Goal: Find specific page/section: Find specific page/section

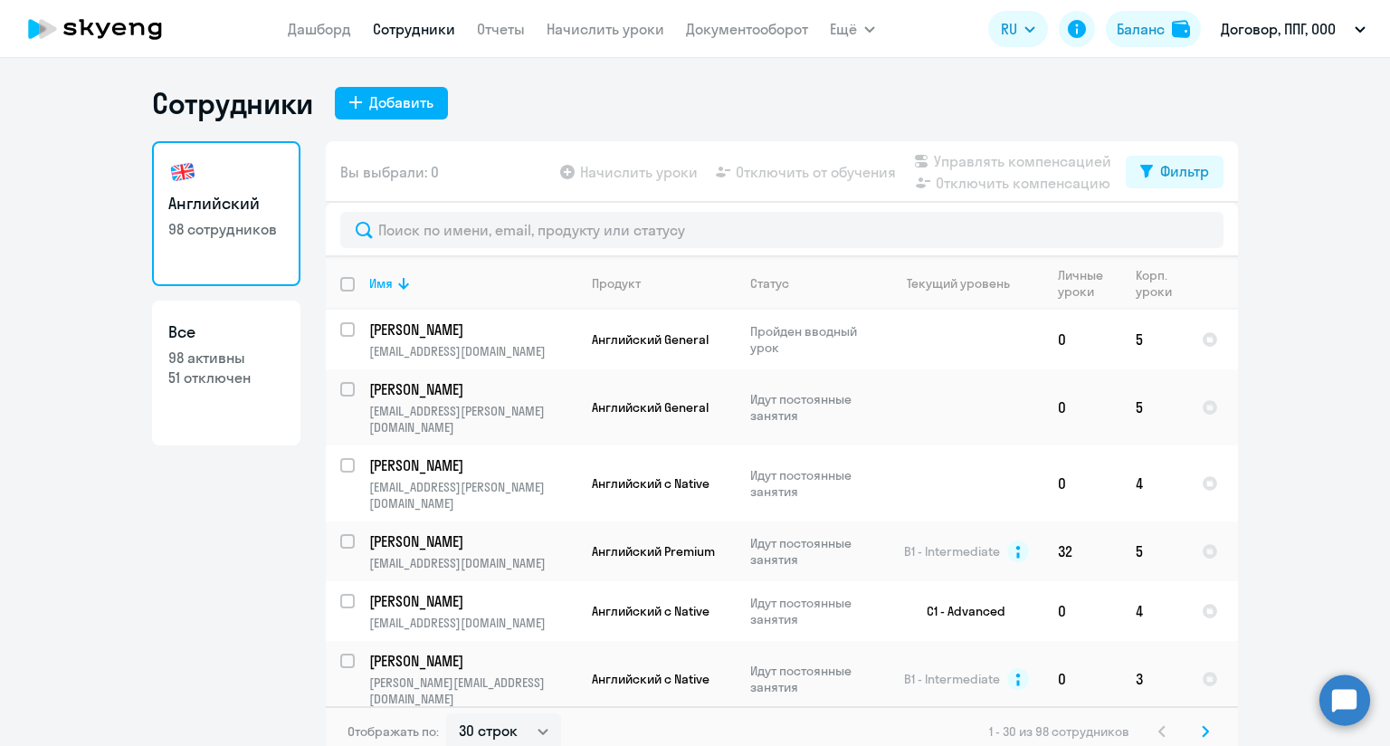
select select "30"
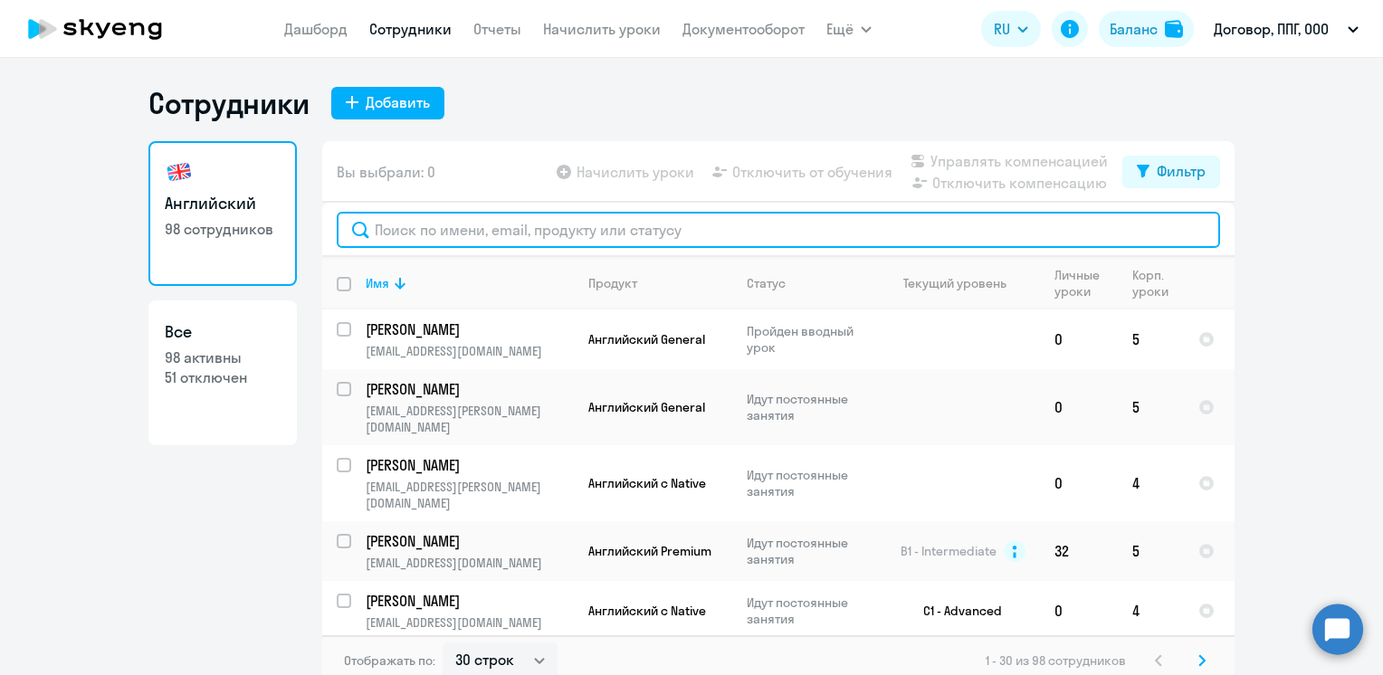
click at [498, 241] on input "text" at bounding box center [778, 230] width 883 height 36
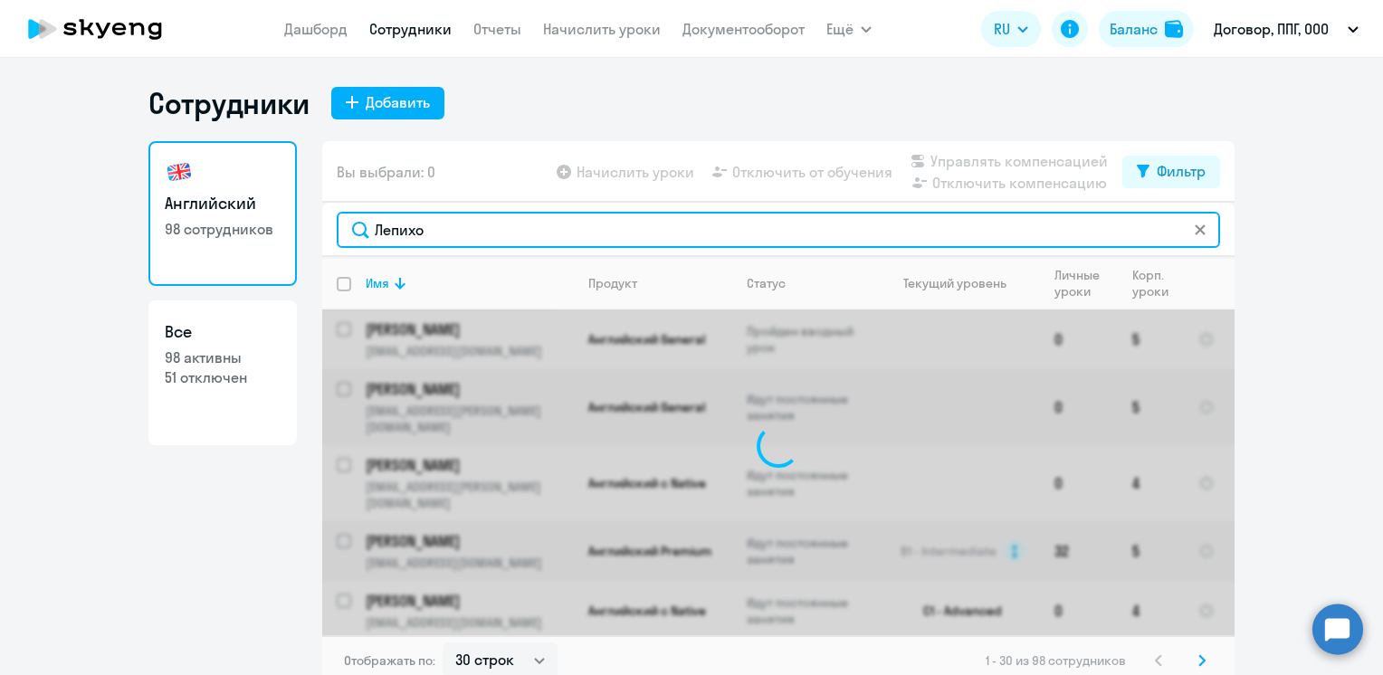
type input "[PERSON_NAME]"
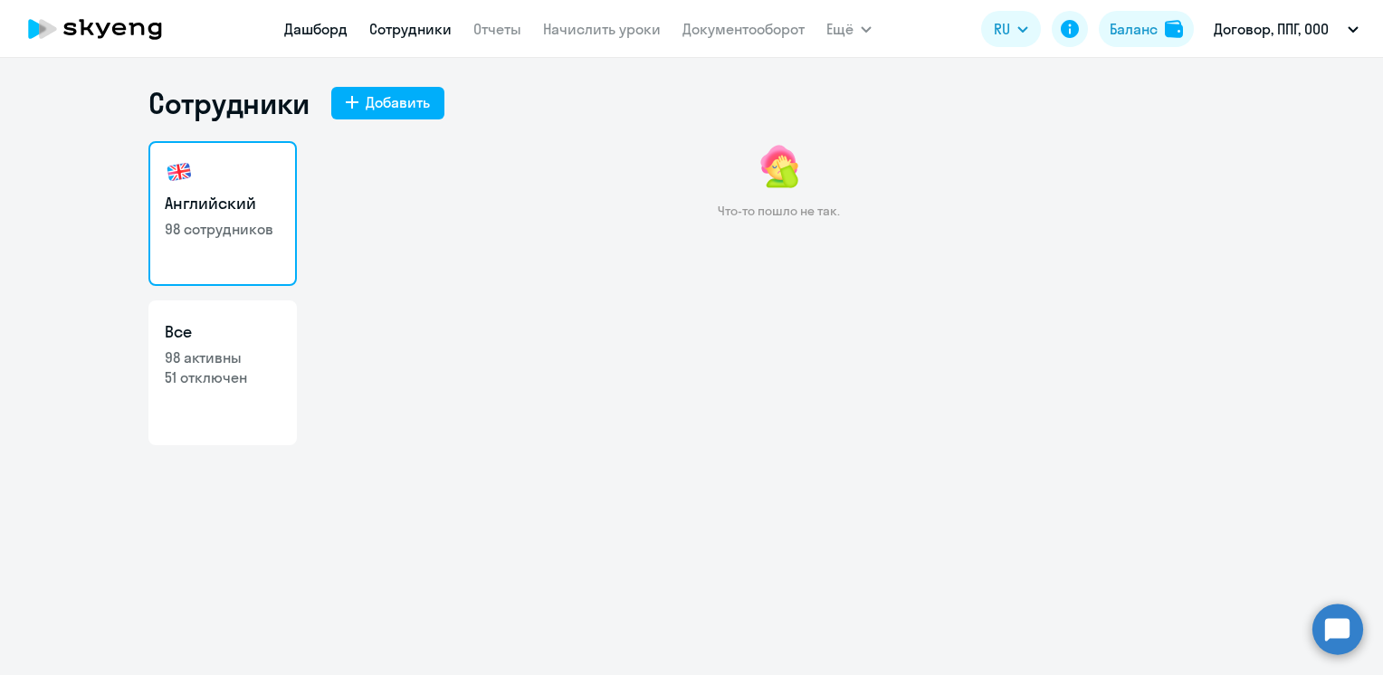
click at [317, 30] on link "Дашборд" at bounding box center [315, 29] width 63 height 18
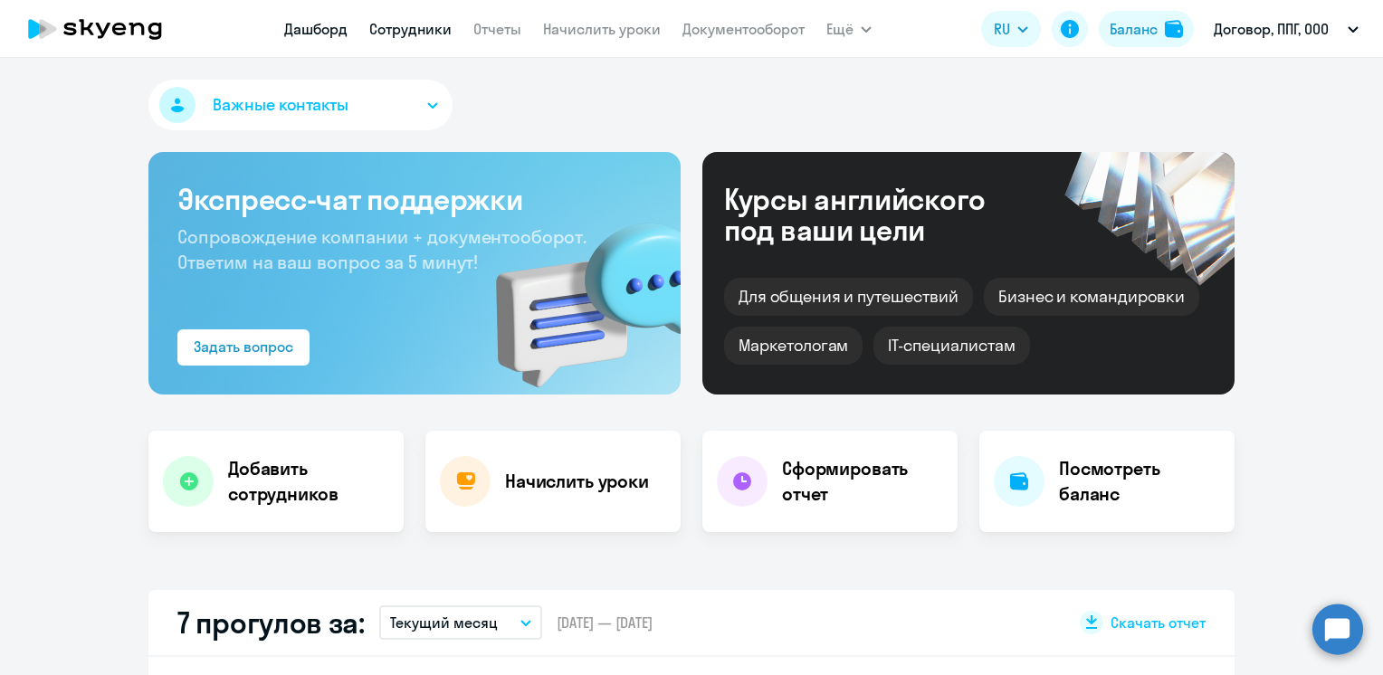
click at [395, 31] on link "Сотрудники" at bounding box center [410, 29] width 82 height 18
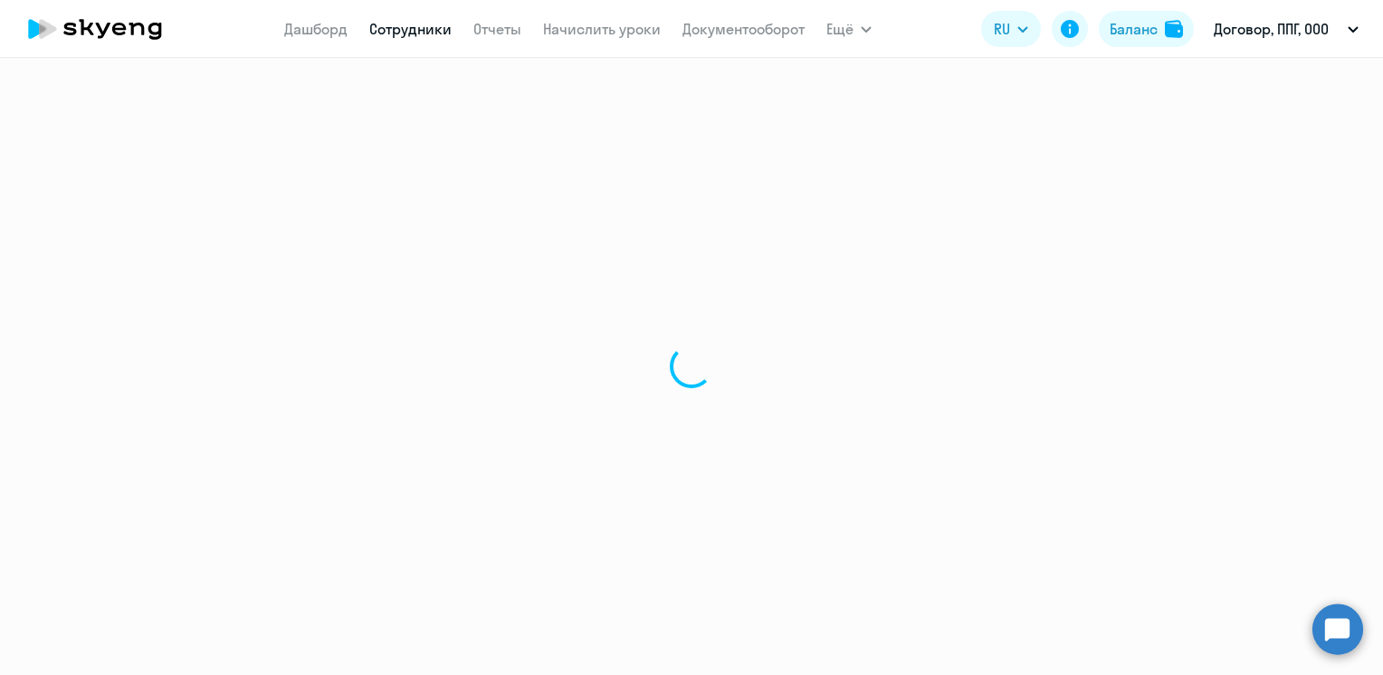
select select "30"
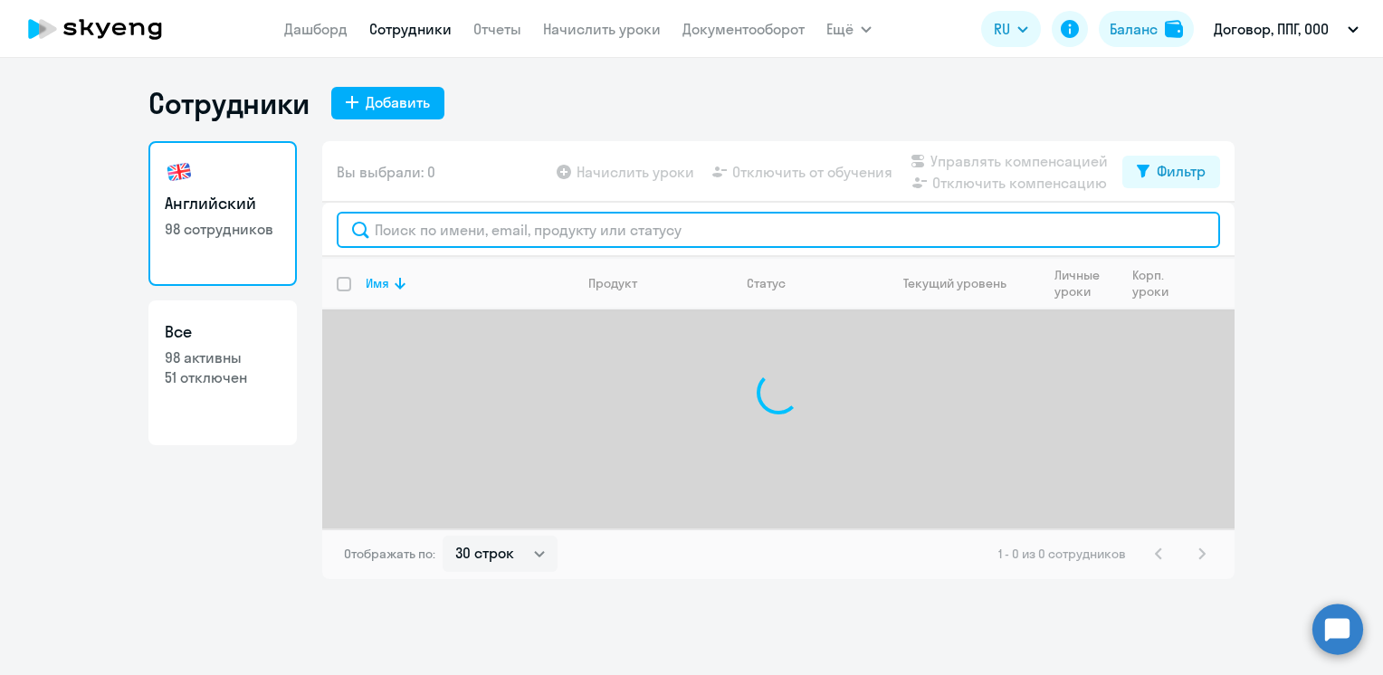
click at [504, 224] on input "text" at bounding box center [778, 230] width 883 height 36
type input "[PERSON_NAME]"
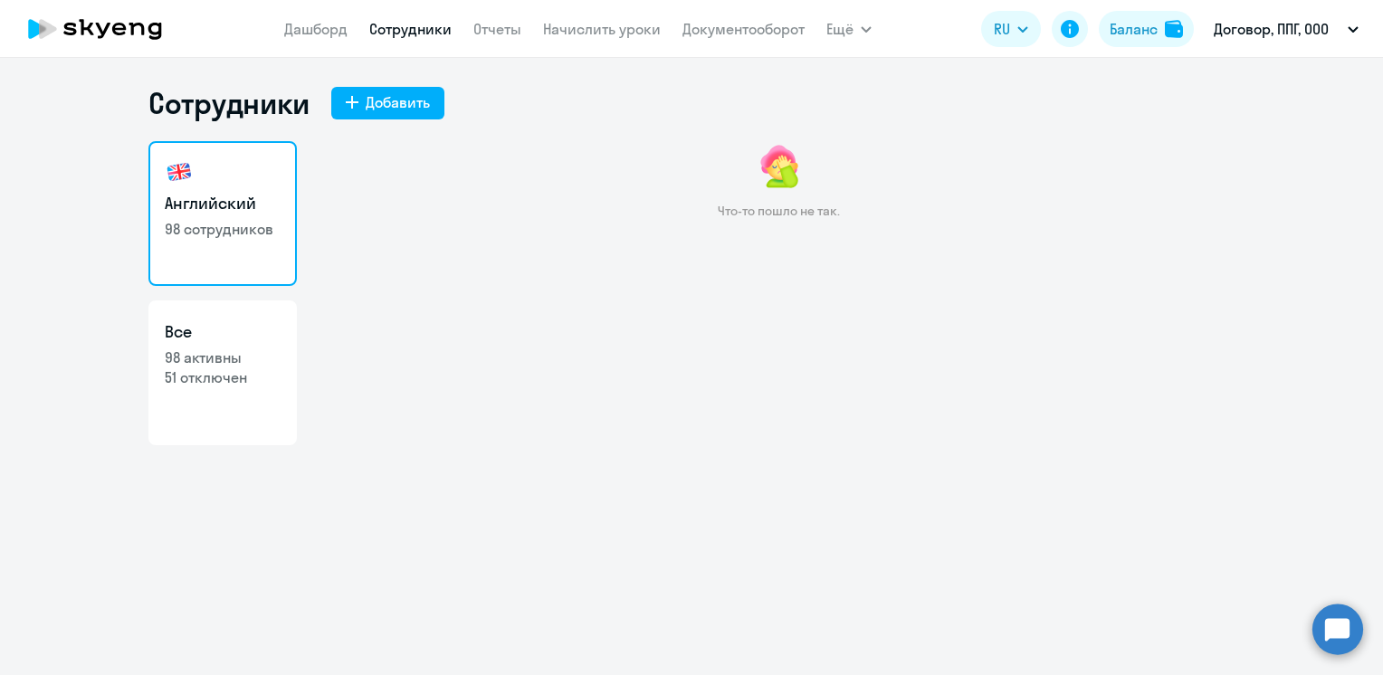
click at [112, 27] on icon at bounding box center [119, 29] width 14 height 13
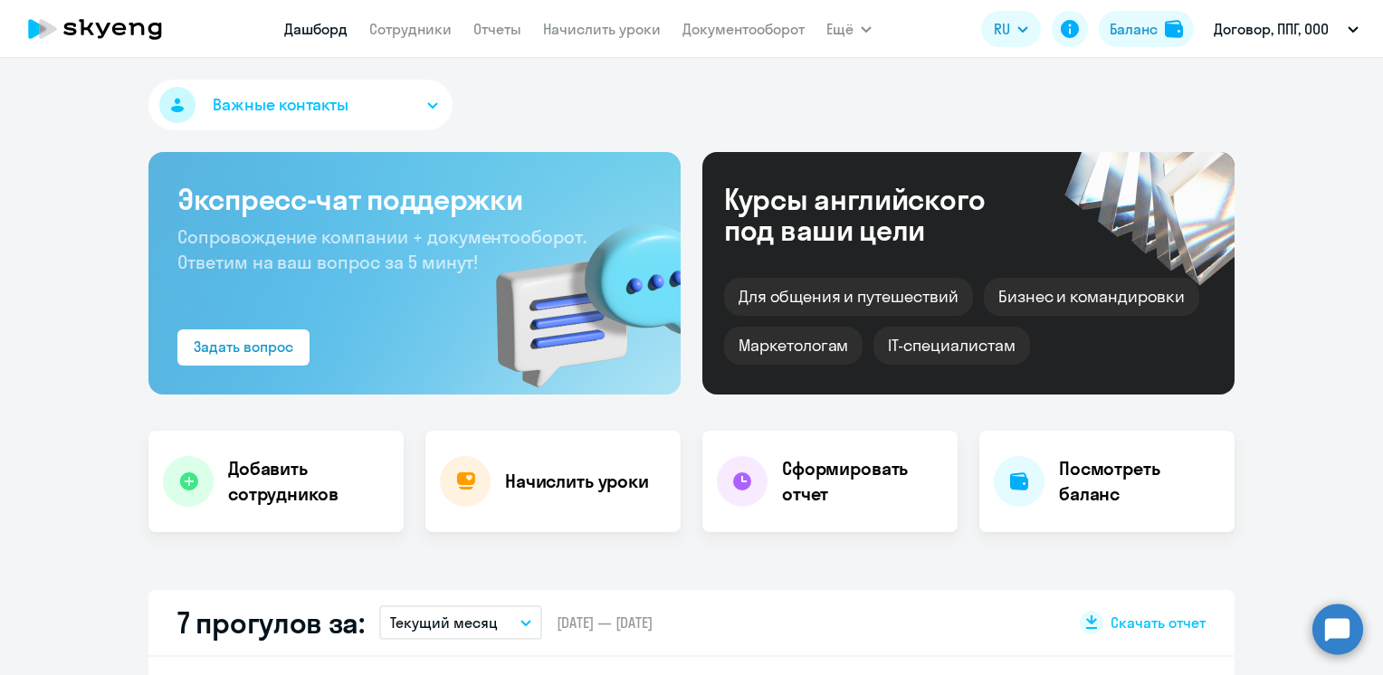
select select "30"
